Goal: Task Accomplishment & Management: Use online tool/utility

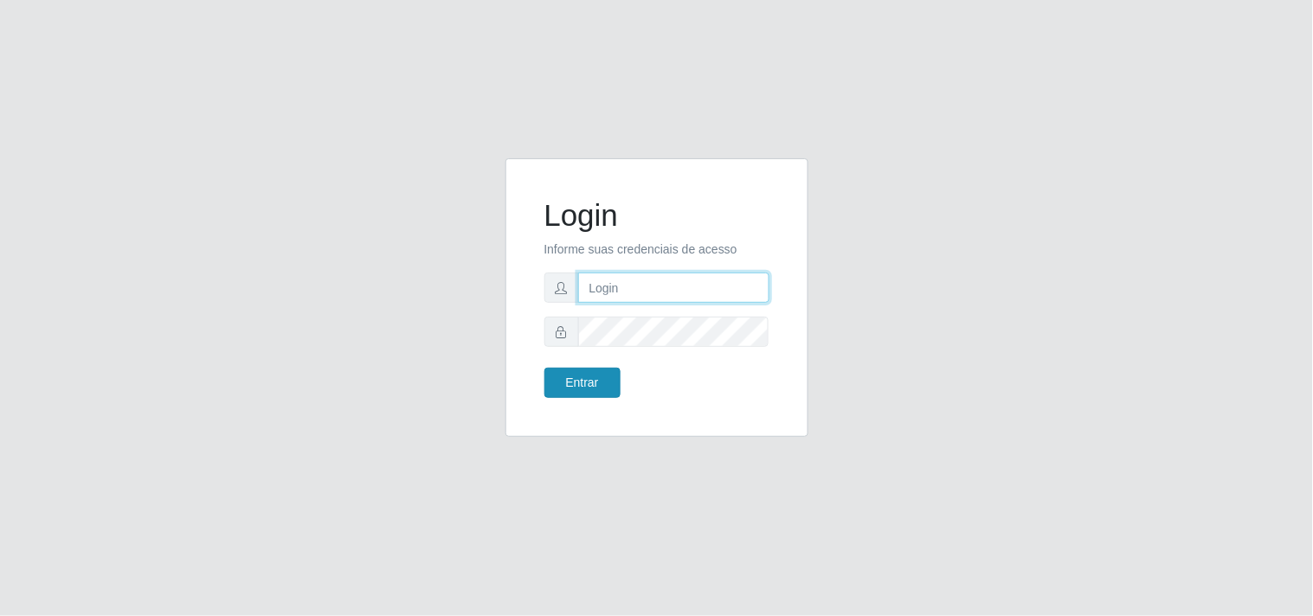
type input "analucia@cestao"
click at [555, 378] on button "Entrar" at bounding box center [582, 383] width 76 height 30
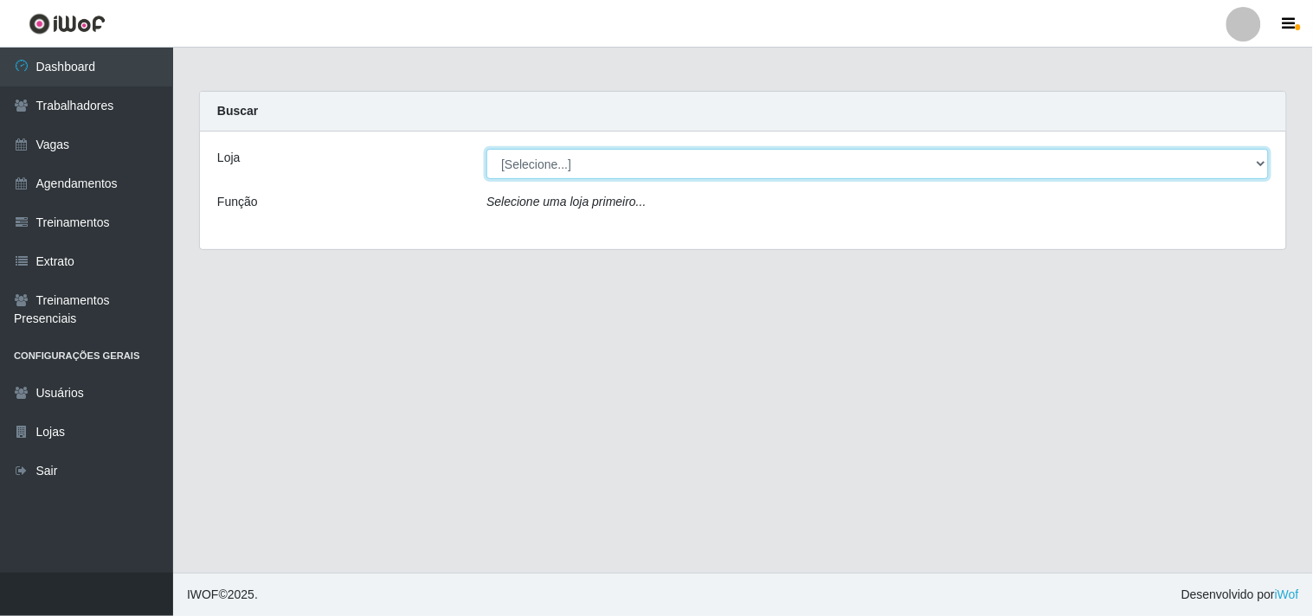
click at [1269, 154] on div "[Selecione...] O Cestão - Geisel" at bounding box center [877, 164] width 808 height 30
select select "224"
click at [486, 149] on select "[Selecione...] O Cestão - Geisel" at bounding box center [877, 164] width 782 height 30
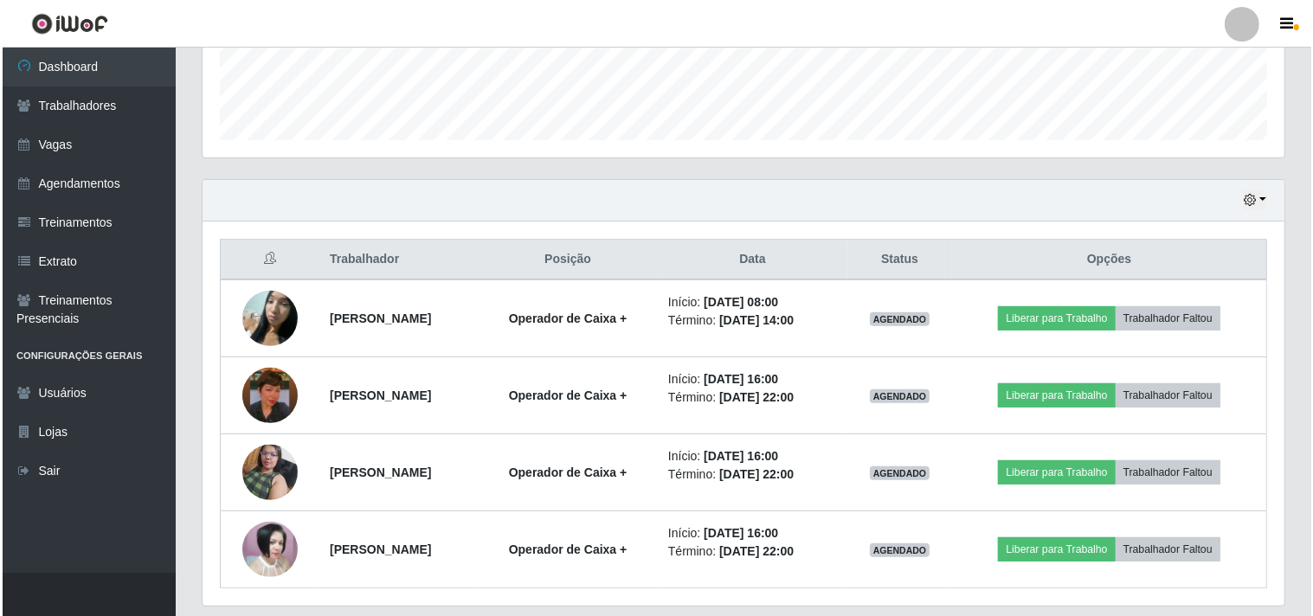
scroll to position [480, 0]
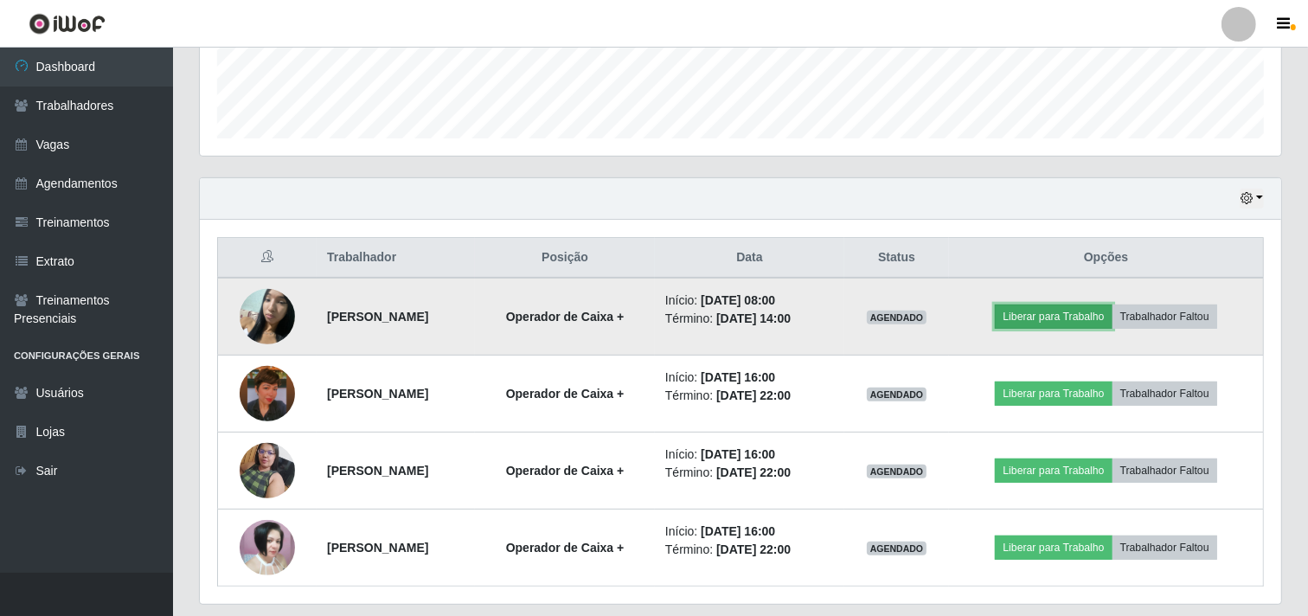
click at [1099, 309] on button "Liberar para Trabalho" at bounding box center [1053, 317] width 117 height 24
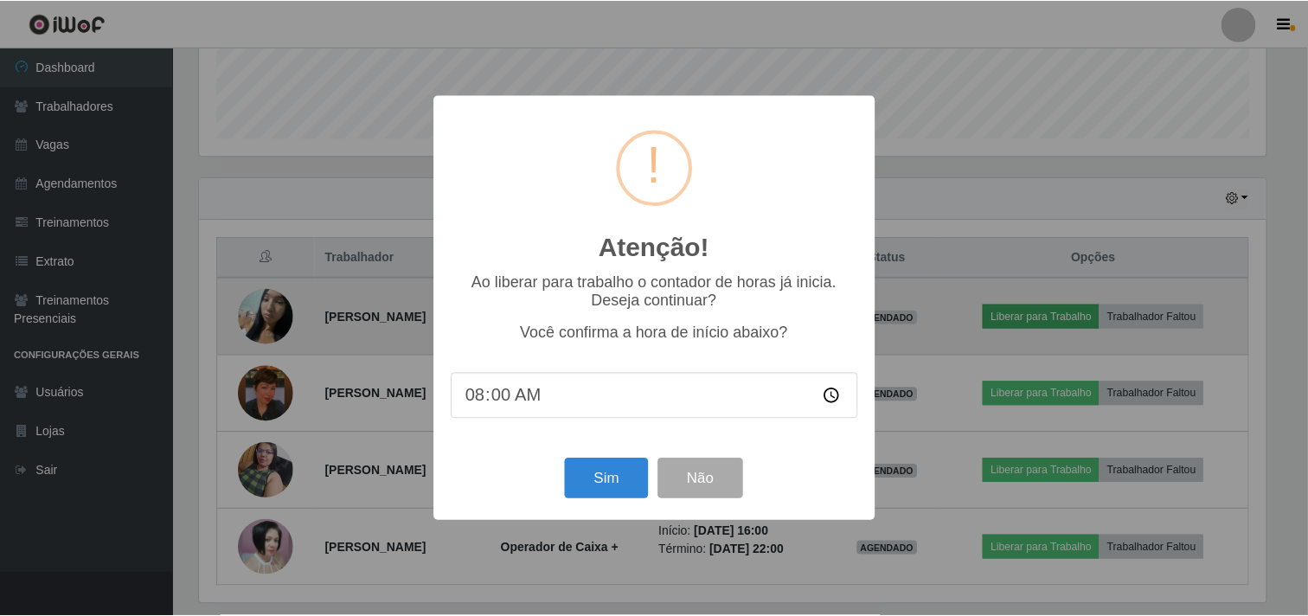
scroll to position [358, 1070]
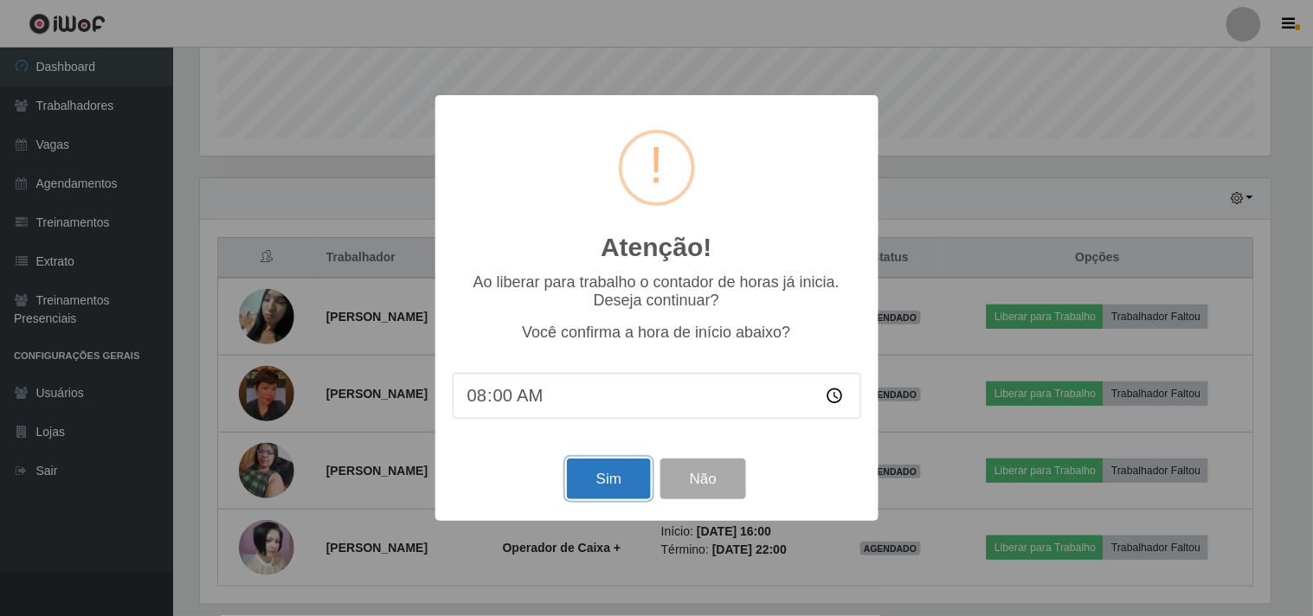
click at [615, 485] on button "Sim" at bounding box center [609, 479] width 84 height 41
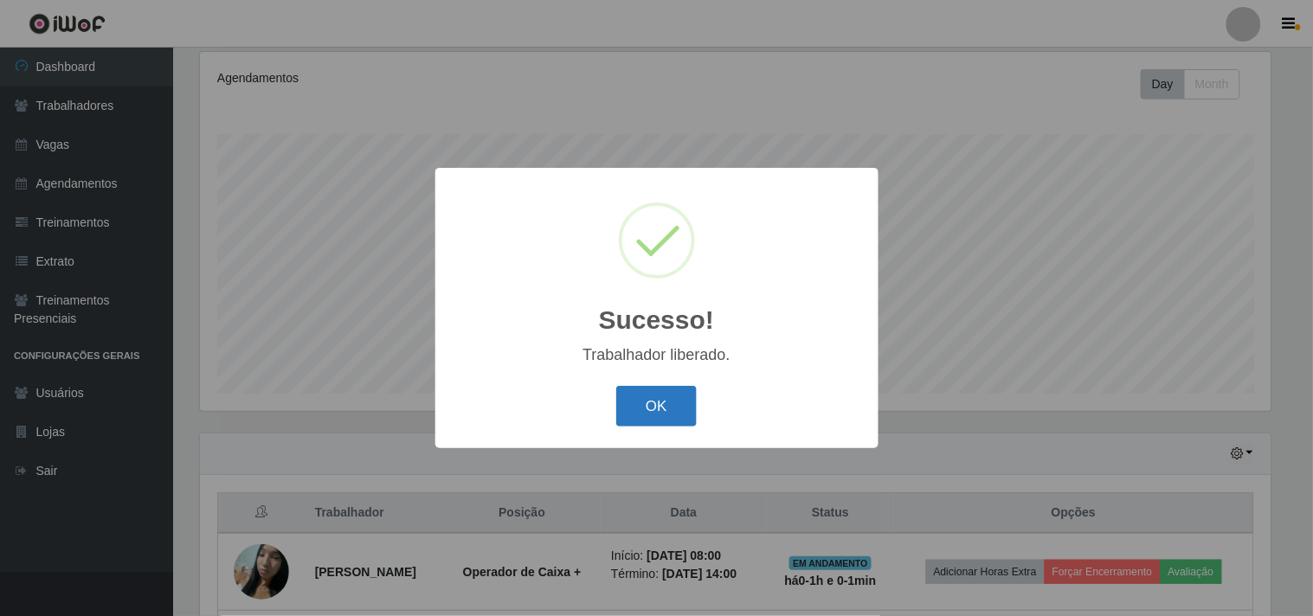
click at [646, 411] on button "OK" at bounding box center [656, 406] width 80 height 41
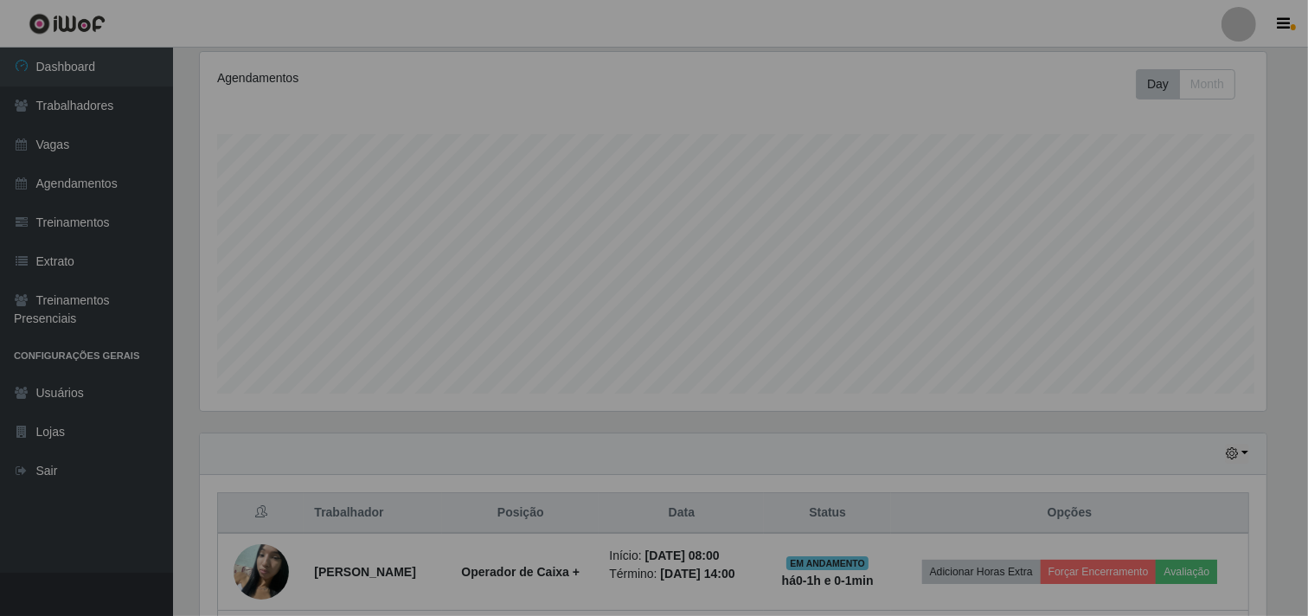
scroll to position [358, 1082]
